Goal: Task Accomplishment & Management: Use online tool/utility

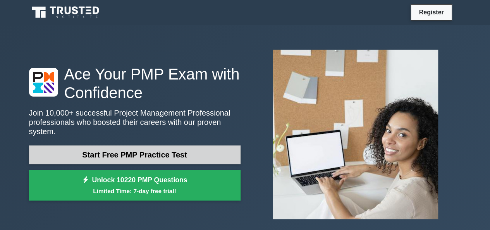
click at [155, 150] on link "Start Free PMP Practice Test" at bounding box center [134, 154] width 211 height 19
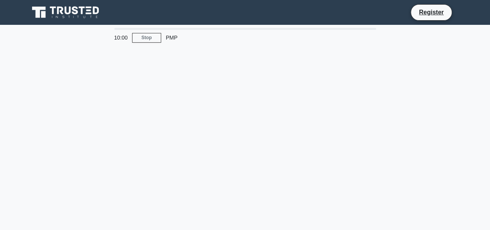
click at [155, 150] on div "10:00 Stop PMP" at bounding box center [244, 221] width 441 height 387
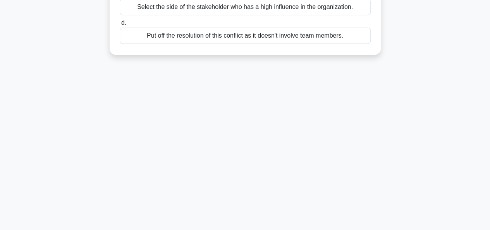
scroll to position [189, 0]
